Goal: Information Seeking & Learning: Learn about a topic

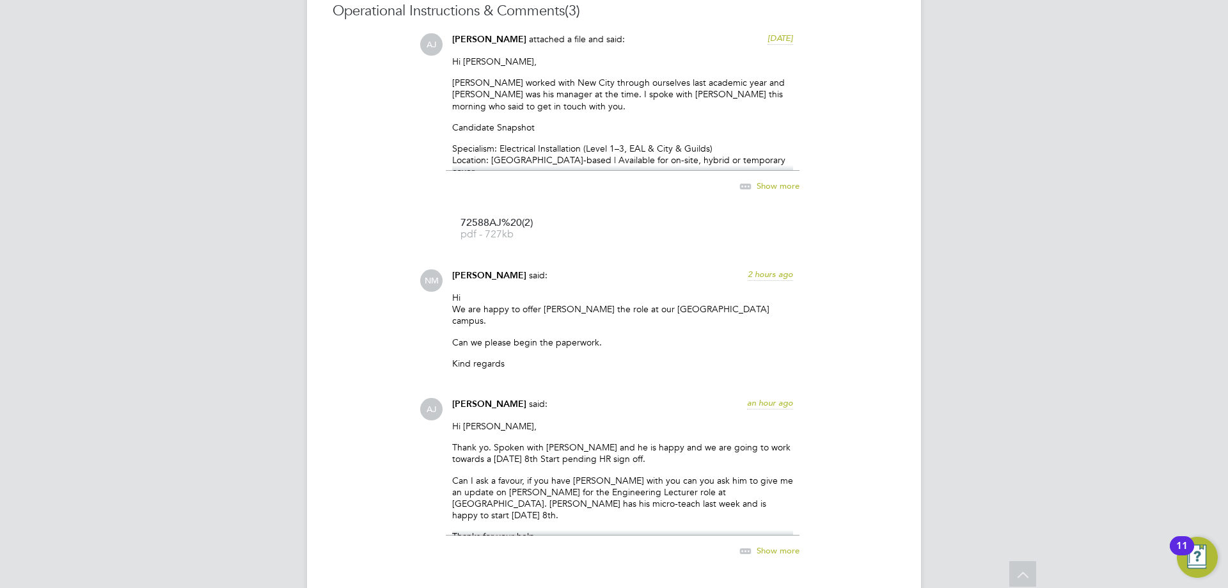
scroll to position [1411, 0]
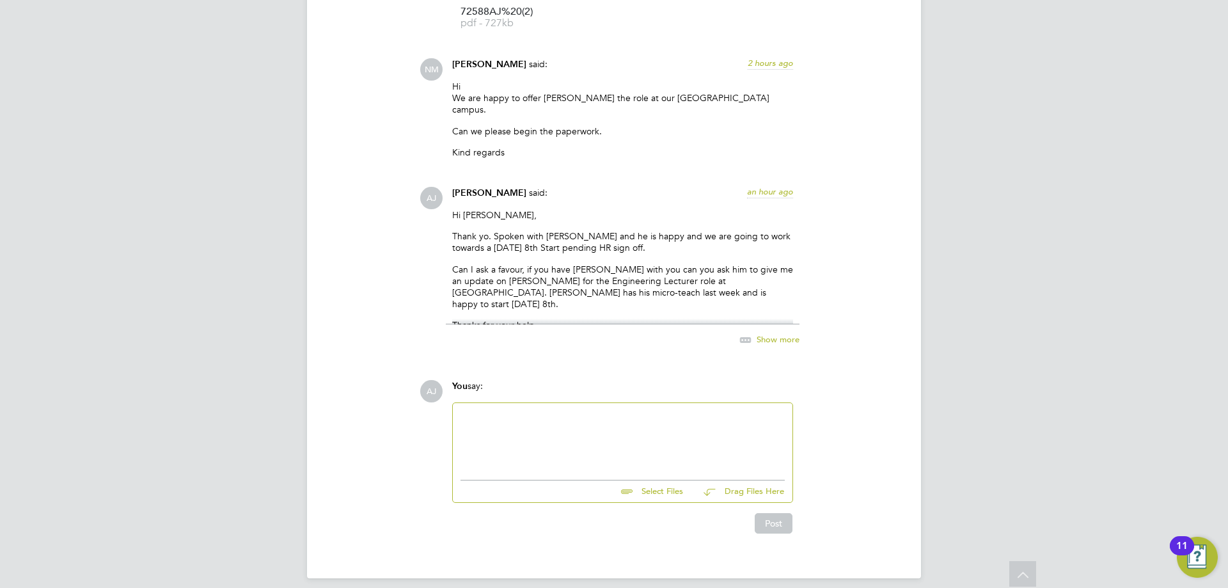
click at [505, 426] on div at bounding box center [622, 438] width 324 height 55
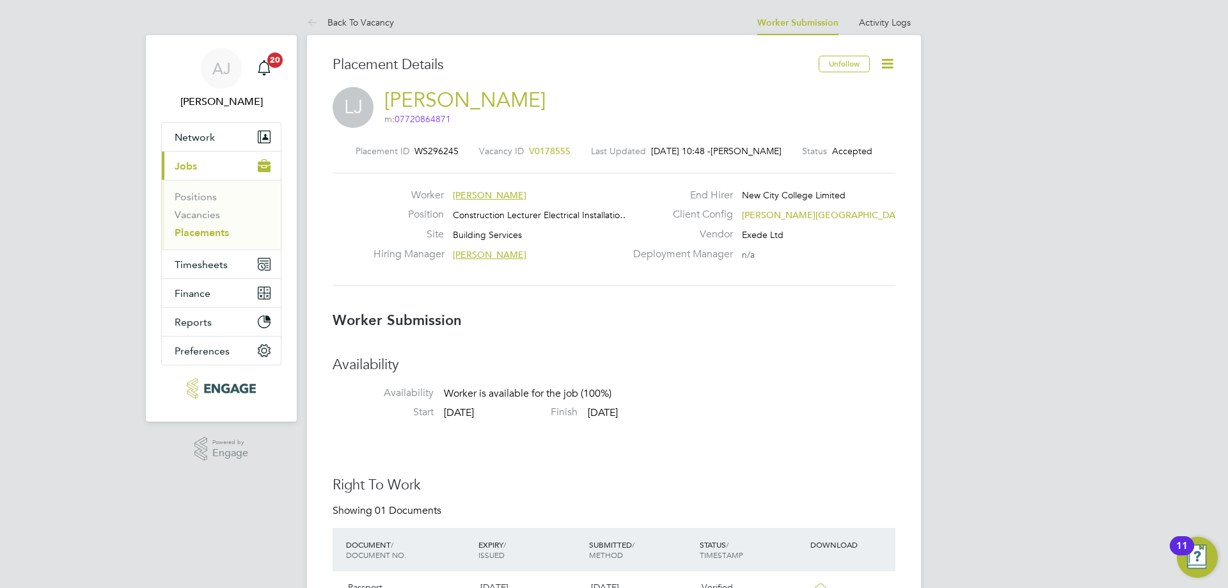
scroll to position [0, 0]
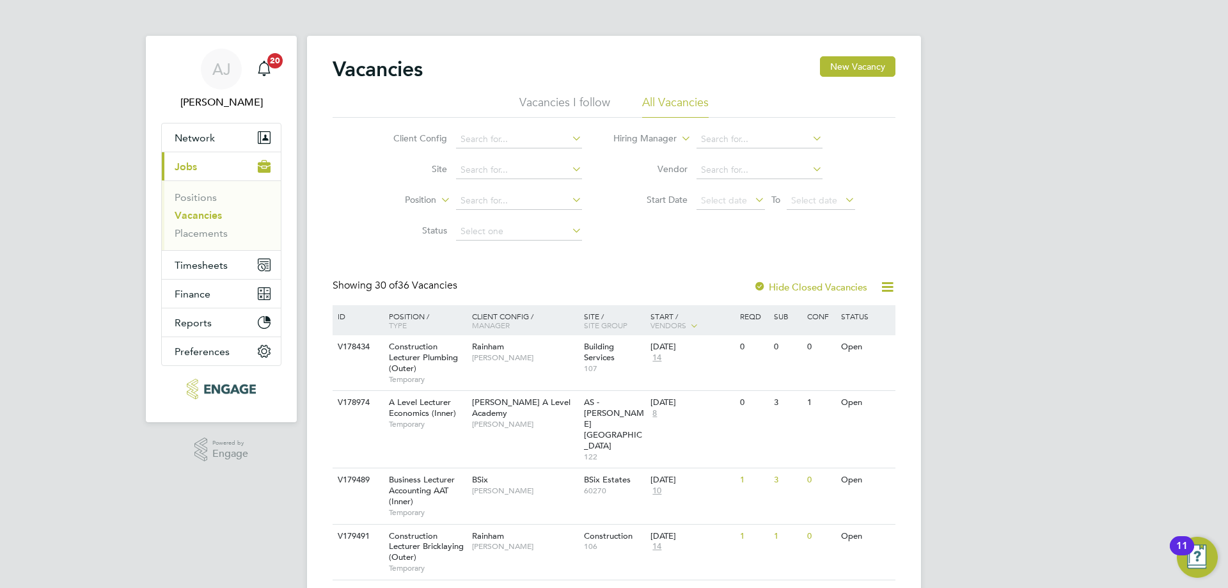
click at [191, 214] on link "Vacancies" at bounding box center [198, 215] width 47 height 12
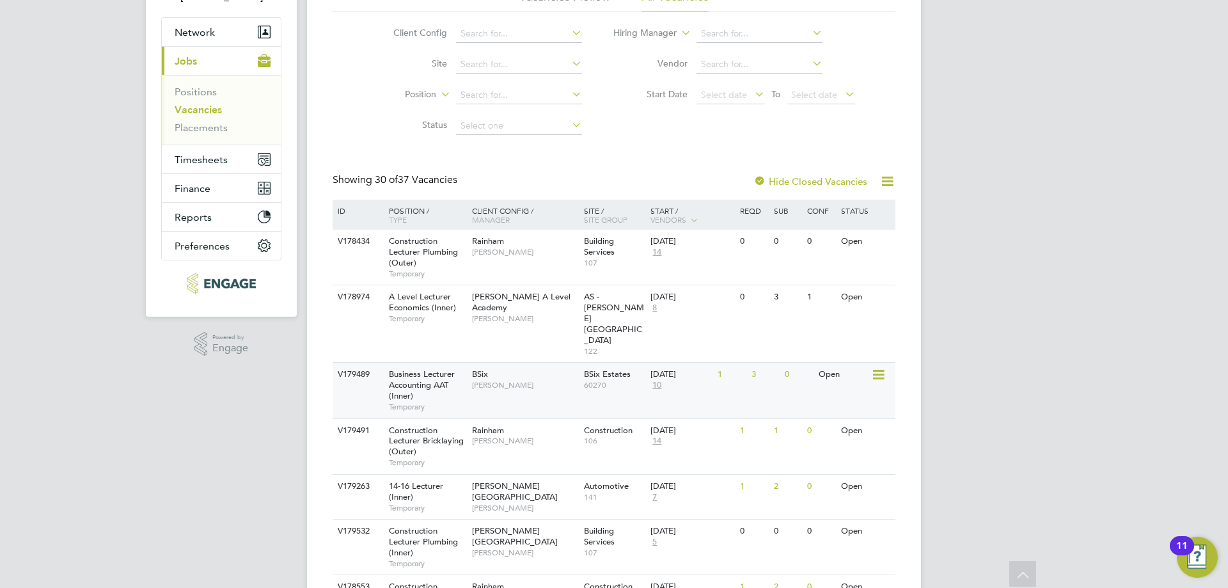
scroll to position [128, 0]
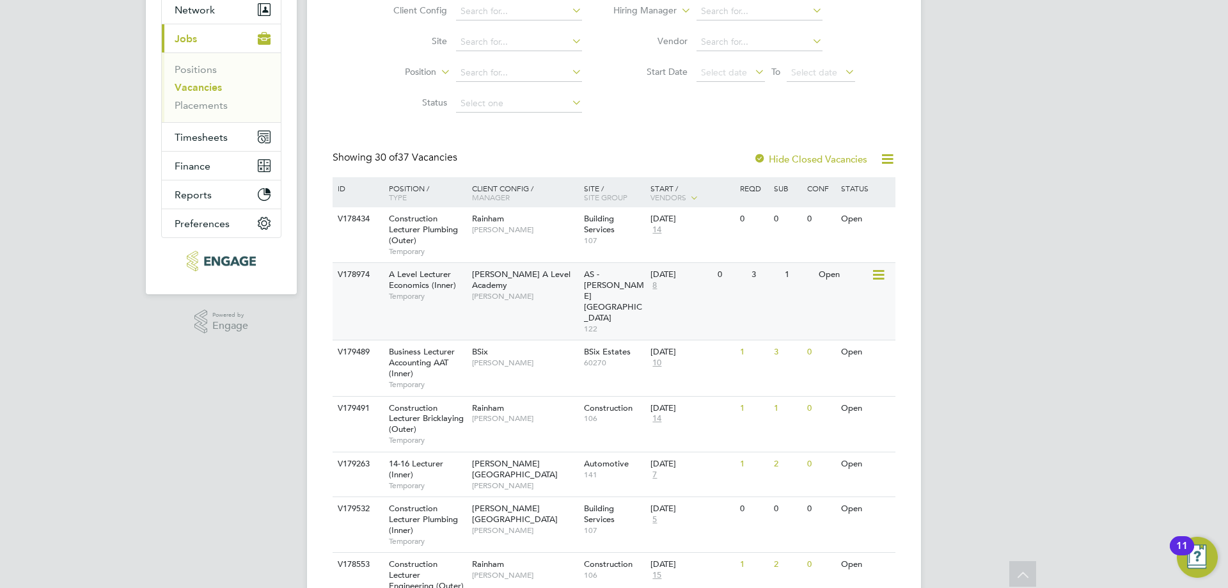
click at [759, 281] on div "3" at bounding box center [764, 275] width 33 height 24
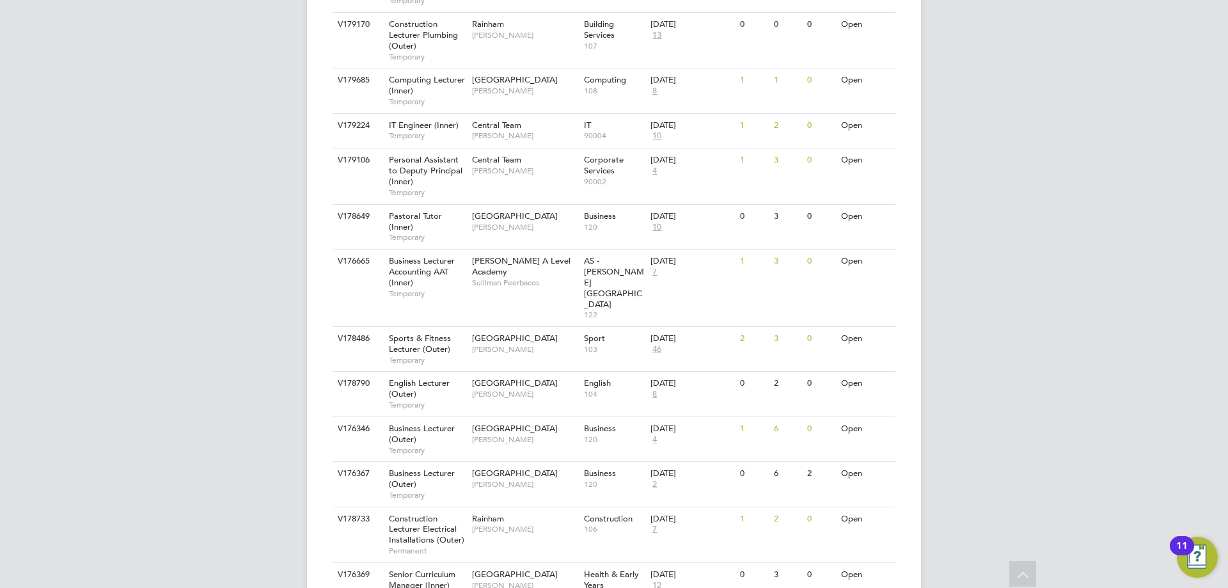
scroll to position [1087, 0]
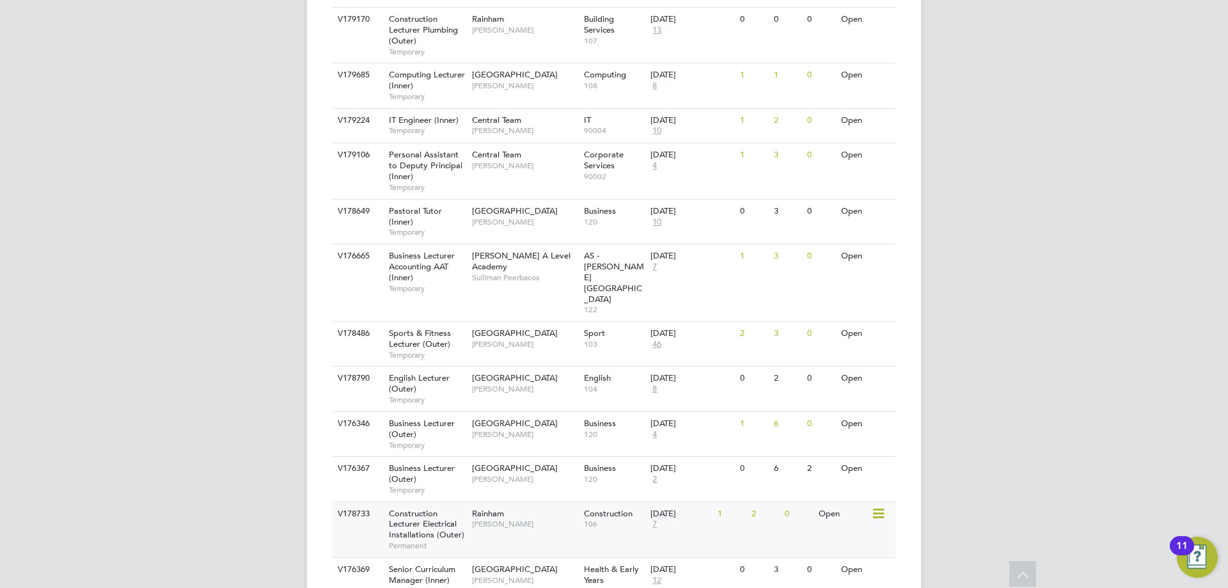
click at [772, 501] on div "V178733 Construction Lecturer Electrical Installations (Outer) Permanent Rainha…" at bounding box center [614, 529] width 563 height 56
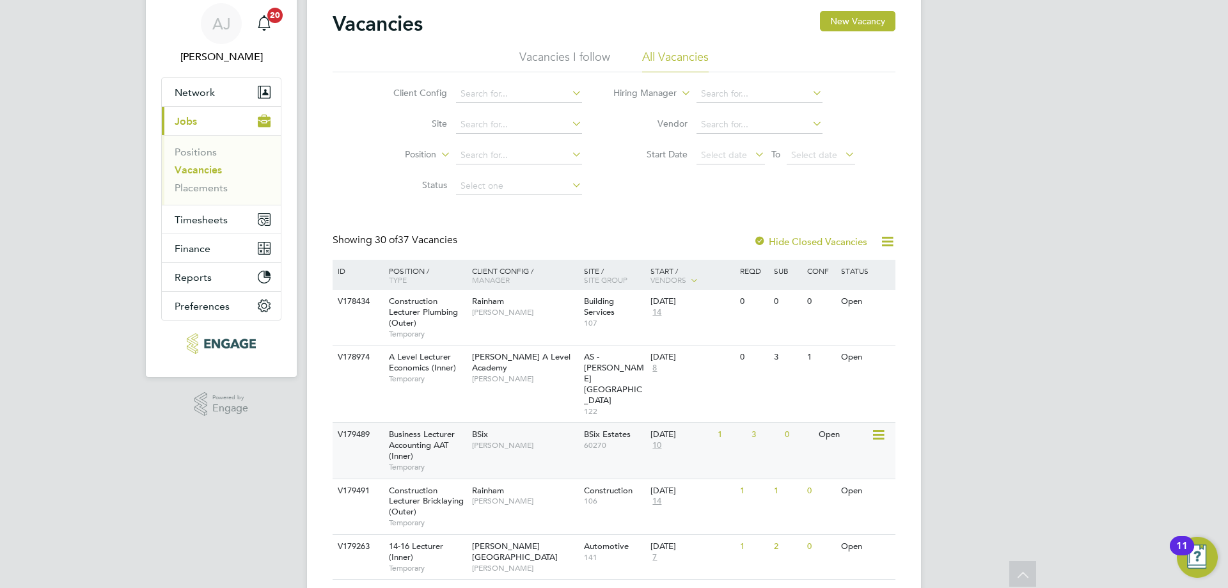
scroll to position [0, 0]
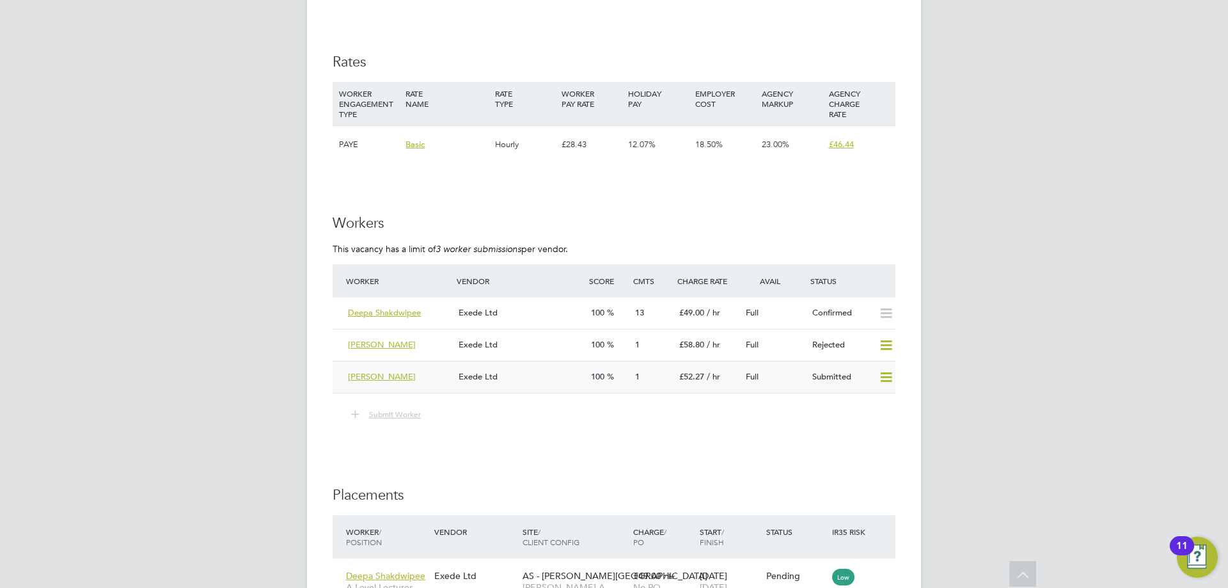
scroll to position [2174, 0]
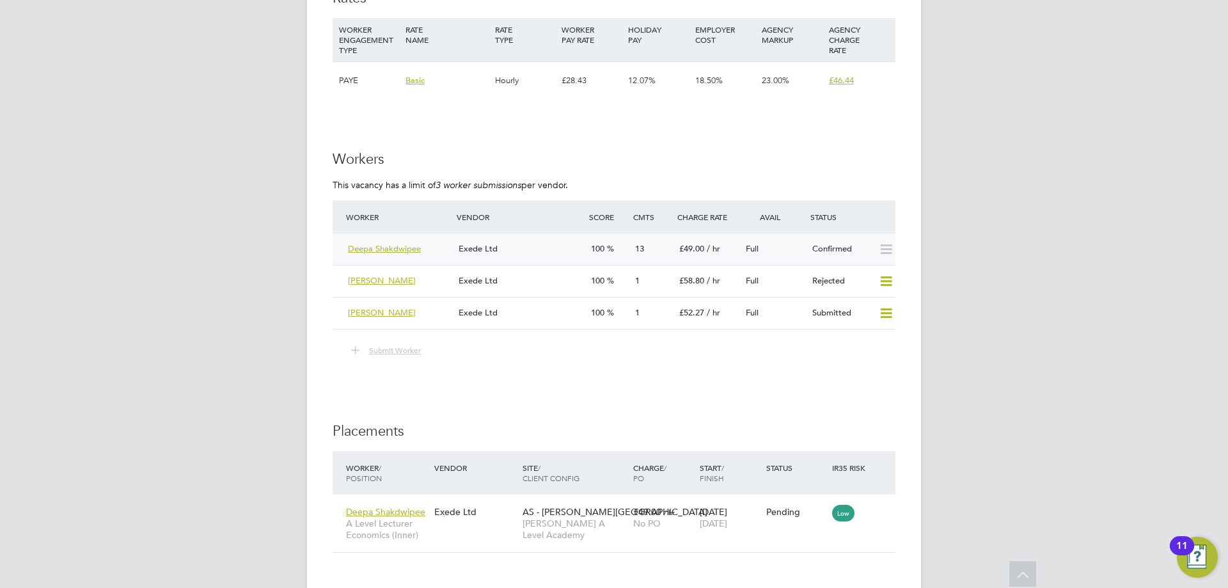
click at [538, 251] on div "Exede Ltd" at bounding box center [519, 249] width 132 height 21
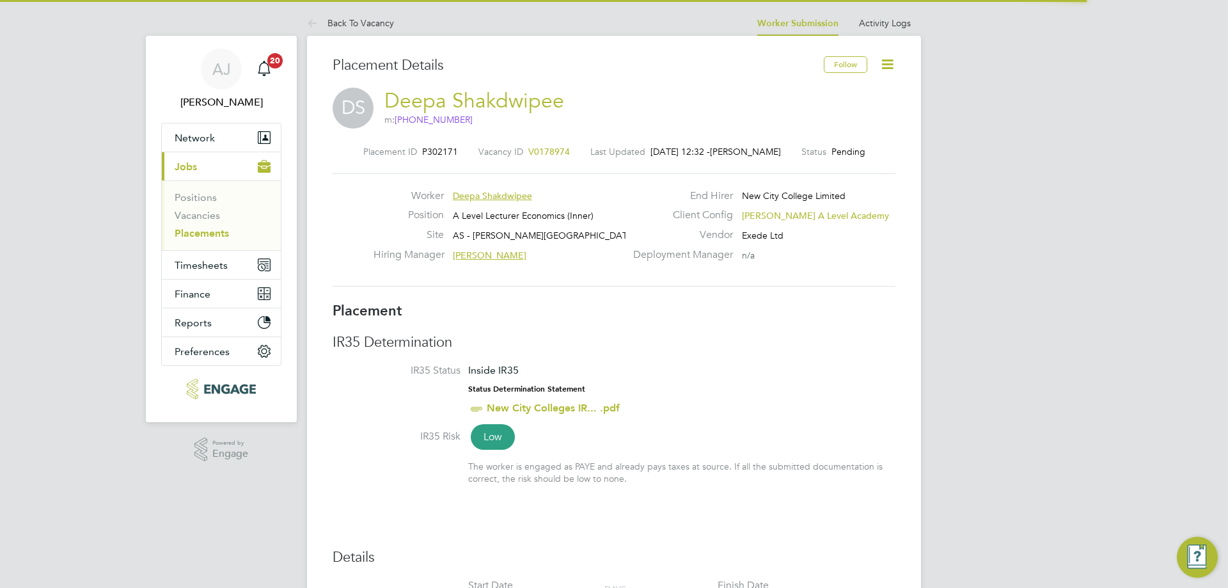
scroll to position [12, 94]
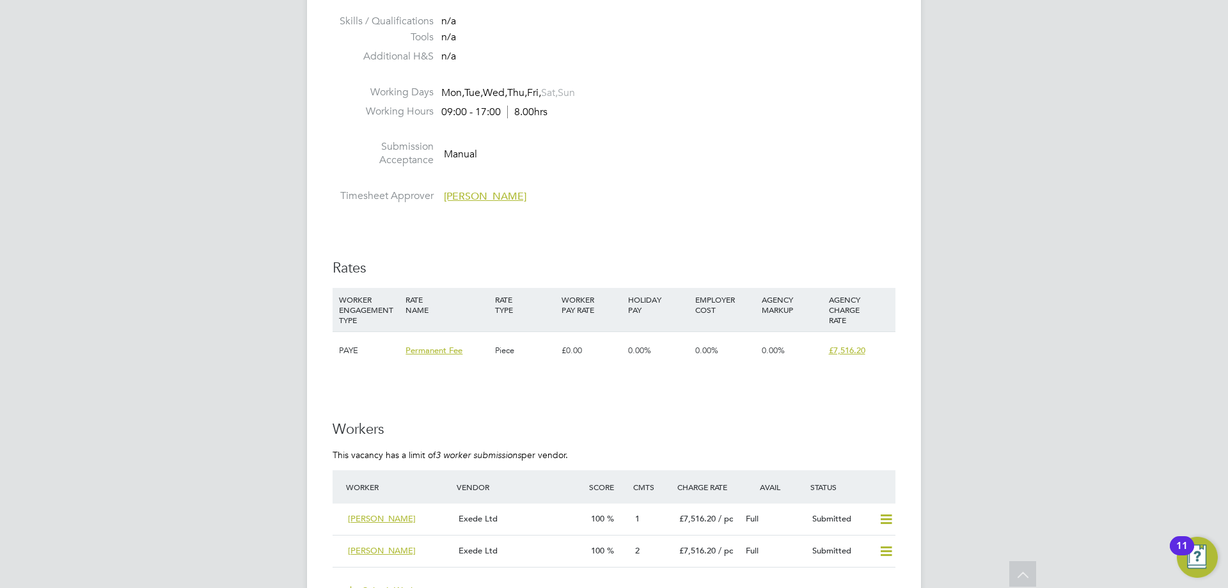
scroll to position [2047, 0]
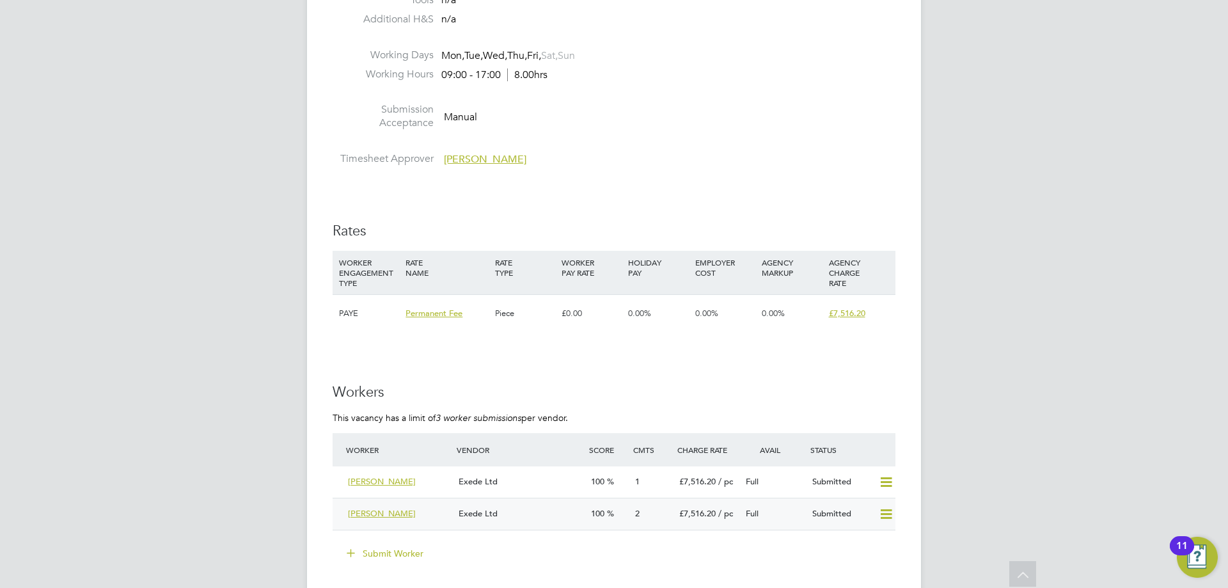
click at [527, 515] on div "Exede Ltd" at bounding box center [519, 513] width 132 height 21
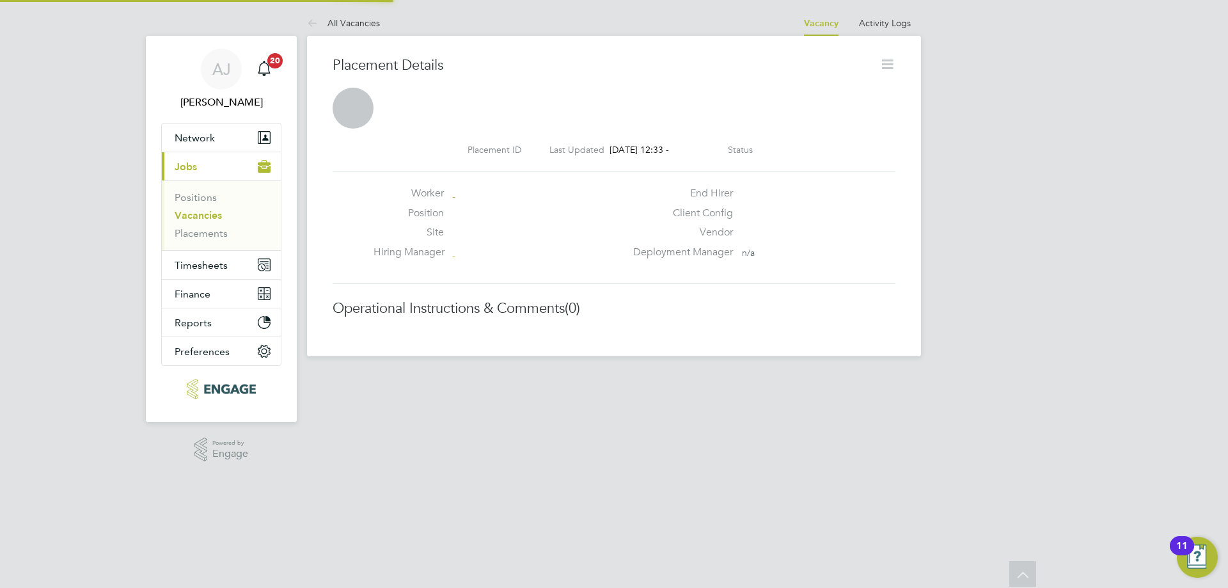
scroll to position [6, 6]
